Goal: Task Accomplishment & Management: Use online tool/utility

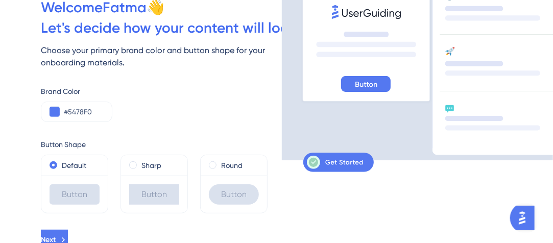
scroll to position [89, 0]
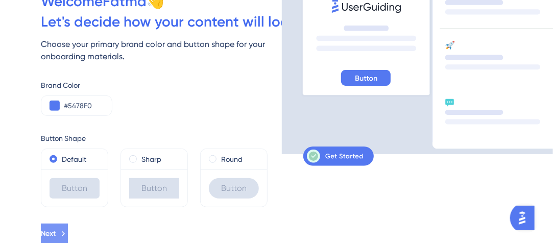
click at [68, 230] on button "Next" at bounding box center [54, 234] width 27 height 20
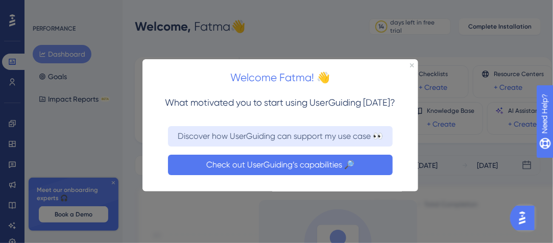
click at [363, 157] on button "Check out UserGuiding’s capabilities 🔎" at bounding box center [279, 164] width 225 height 20
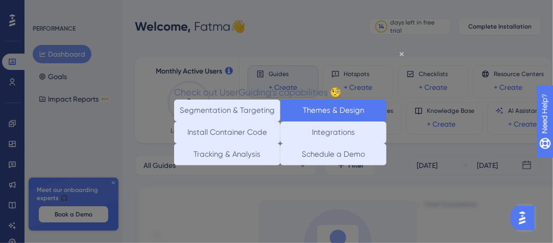
click at [378, 108] on button "Themes & Design" at bounding box center [333, 111] width 106 height 22
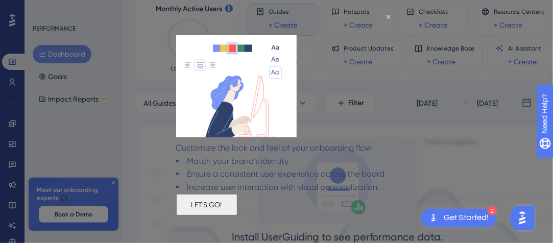
scroll to position [89, 0]
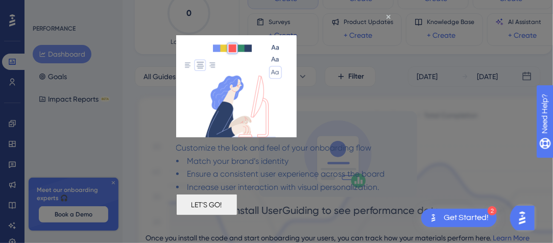
click at [237, 215] on button "LET'S GO!" at bounding box center [206, 203] width 61 height 21
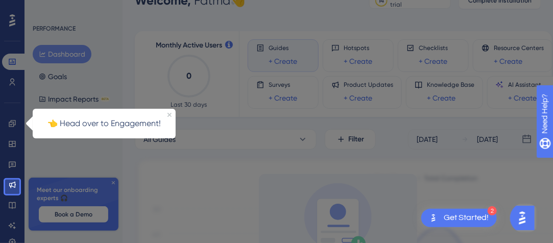
scroll to position [12, 0]
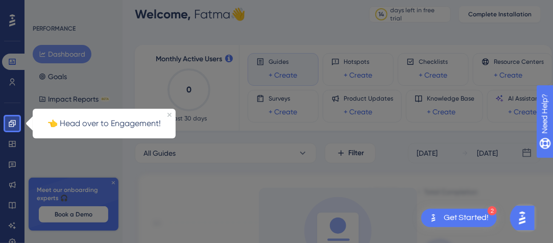
click at [6, 115] on div at bounding box center [12, 52] width 14 height 129
click at [10, 122] on icon at bounding box center [12, 123] width 8 height 8
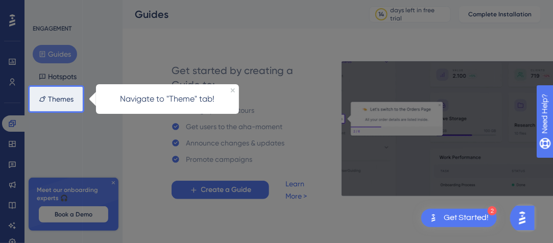
click at [61, 108] on div "ENGAGEMENT Guides Hotspots Themes Meet our onboarding experts 🎧 Book a Demo Upg…" at bounding box center [73, 121] width 98 height 243
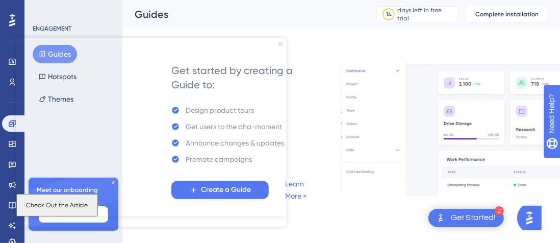
click at [281, 43] on icon "Close Preview" at bounding box center [280, 44] width 4 height 4
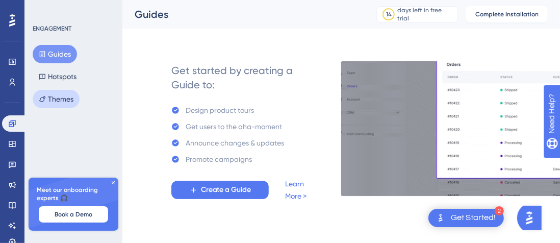
click at [58, 100] on button "Themes" at bounding box center [56, 99] width 47 height 18
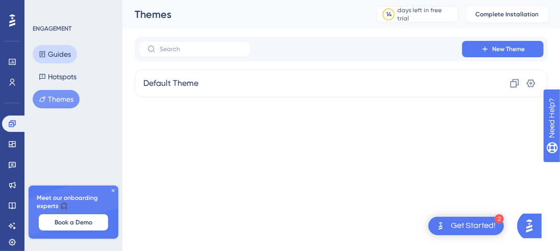
click at [58, 56] on button "Guides" at bounding box center [55, 54] width 44 height 18
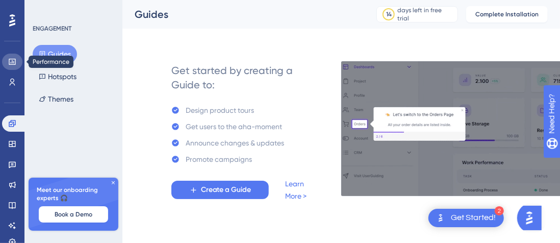
click at [7, 65] on link at bounding box center [12, 62] width 20 height 16
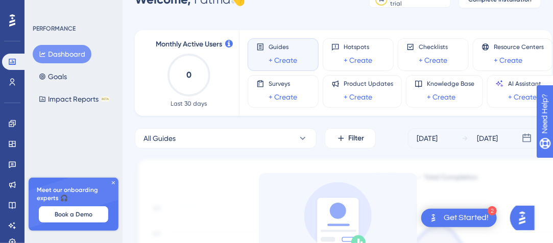
scroll to position [11, 0]
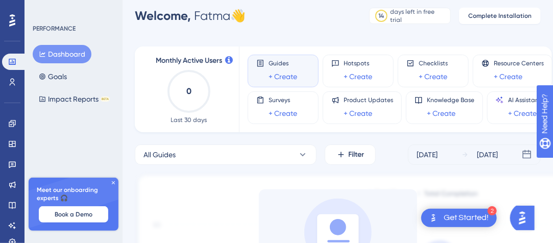
click at [263, 61] on icon at bounding box center [260, 63] width 8 height 8
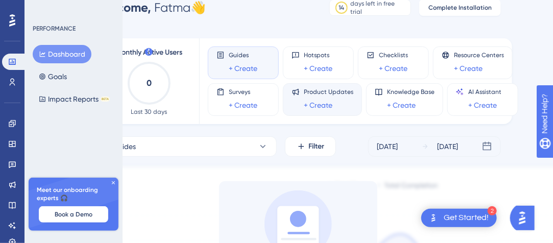
scroll to position [19, 40]
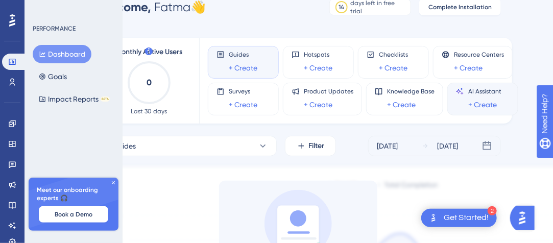
click at [468, 87] on span "AI Assistant" at bounding box center [484, 91] width 33 height 8
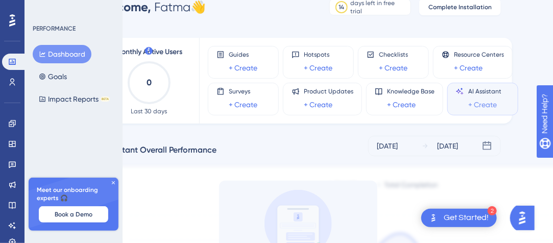
click at [468, 102] on link "+ Create" at bounding box center [482, 104] width 29 height 12
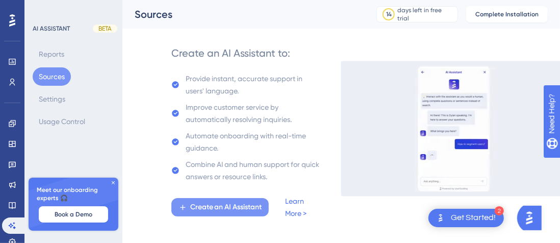
click at [193, 211] on span "Create an AI Assistant" at bounding box center [226, 207] width 72 height 12
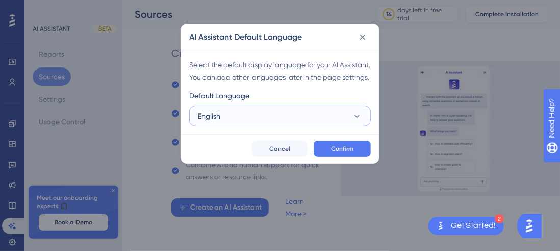
click at [341, 126] on button "English" at bounding box center [280, 116] width 182 height 20
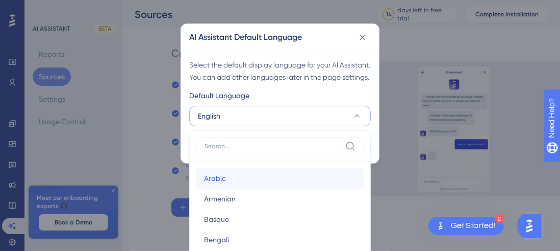
click at [330, 188] on div "Arabic Arabic" at bounding box center [280, 178] width 152 height 20
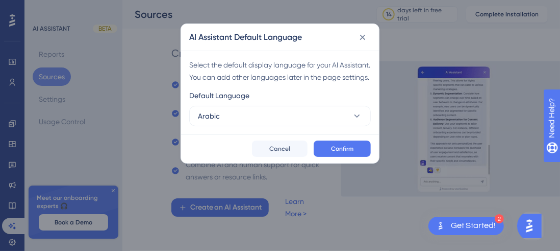
click at [359, 152] on div "Confirm Cancel" at bounding box center [280, 148] width 198 height 29
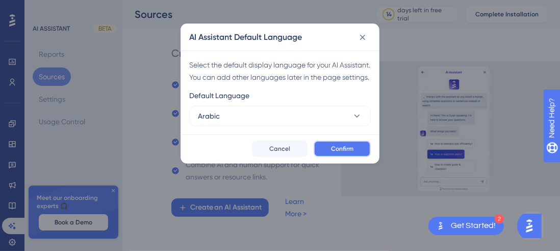
click at [358, 157] on button "Confirm" at bounding box center [342, 148] width 57 height 16
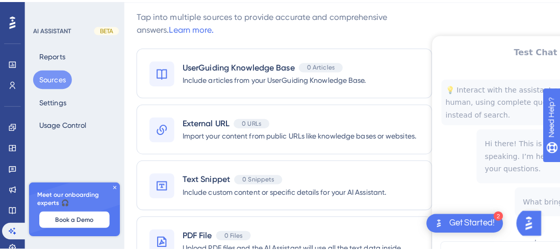
scroll to position [27, 0]
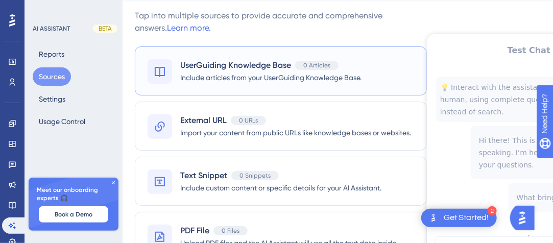
click at [363, 78] on div "UserGuiding Knowledge Base 0 Articles Include articles from your UserGuiding Kn…" at bounding box center [281, 70] width 292 height 49
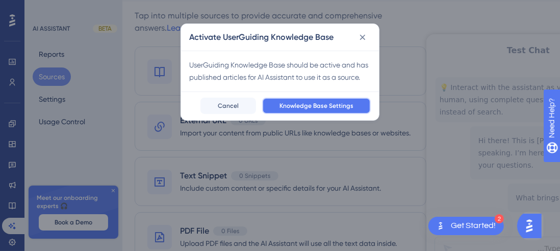
click at [343, 104] on span "Knowledge Base Settings" at bounding box center [317, 106] width 74 height 8
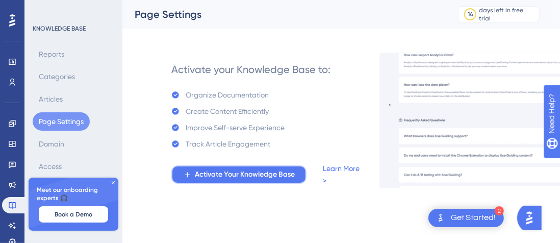
click at [239, 174] on span "Activate Your Knowledge Base" at bounding box center [245, 174] width 100 height 12
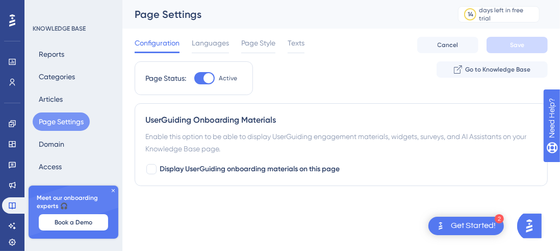
click at [448, 232] on div "2 Get Started!" at bounding box center [467, 225] width 76 height 18
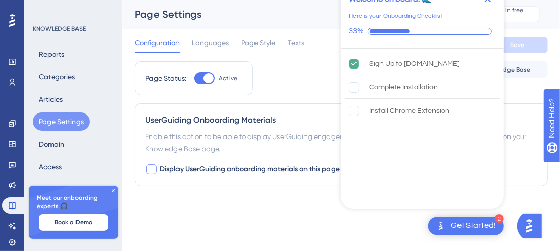
click at [156, 165] on div at bounding box center [151, 169] width 10 height 10
checkbox input "true"
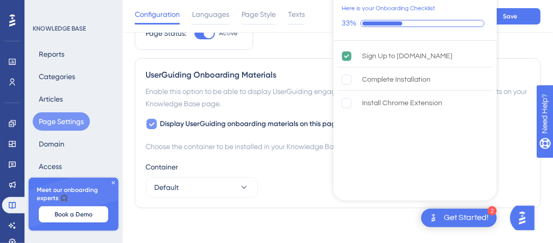
scroll to position [49, 0]
click at [238, 189] on button "Default" at bounding box center [201, 187] width 112 height 20
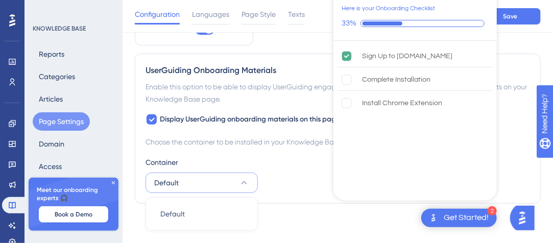
click at [286, 199] on div "UserGuiding Onboarding Materials Enable this option to be able to display UserG…" at bounding box center [338, 129] width 406 height 150
click at [479, 215] on div "Get Started!" at bounding box center [465, 217] width 45 height 11
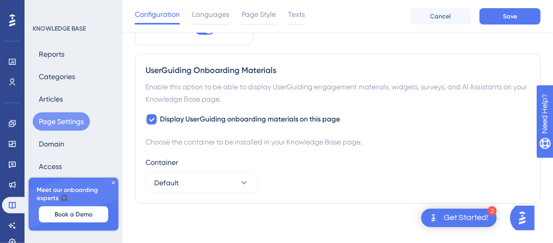
click at [479, 215] on div "Get Started!" at bounding box center [465, 217] width 45 height 11
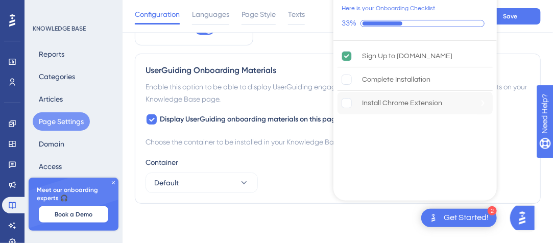
click at [444, 98] on div "Install Chrome Extension" at bounding box center [414, 103] width 155 height 22
